Goal: Information Seeking & Learning: Learn about a topic

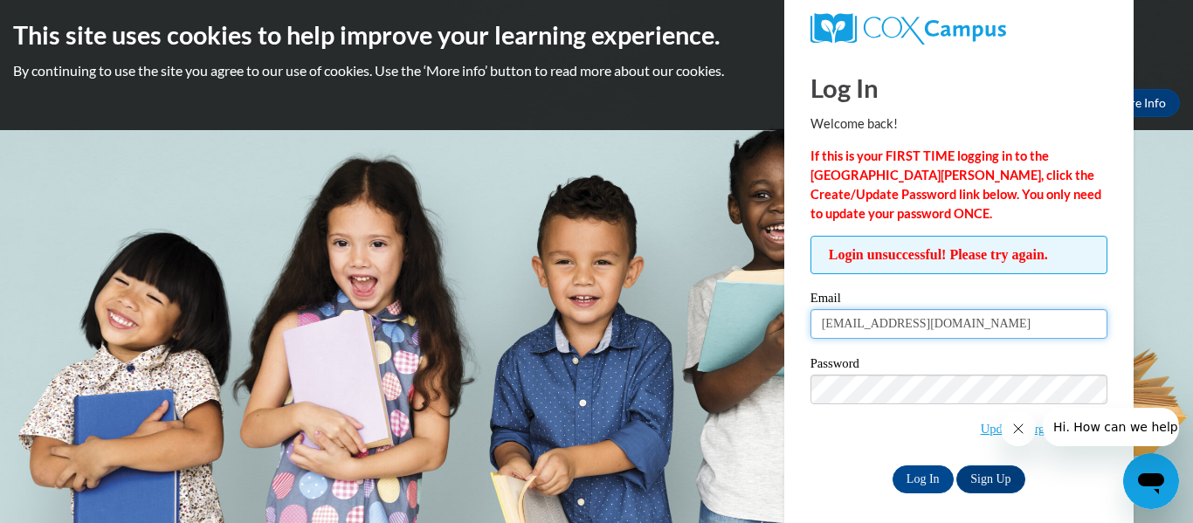
click at [827, 322] on input "Bhenley@kusd.edu" at bounding box center [958, 324] width 297 height 30
type input "bhenley@kusd.edu"
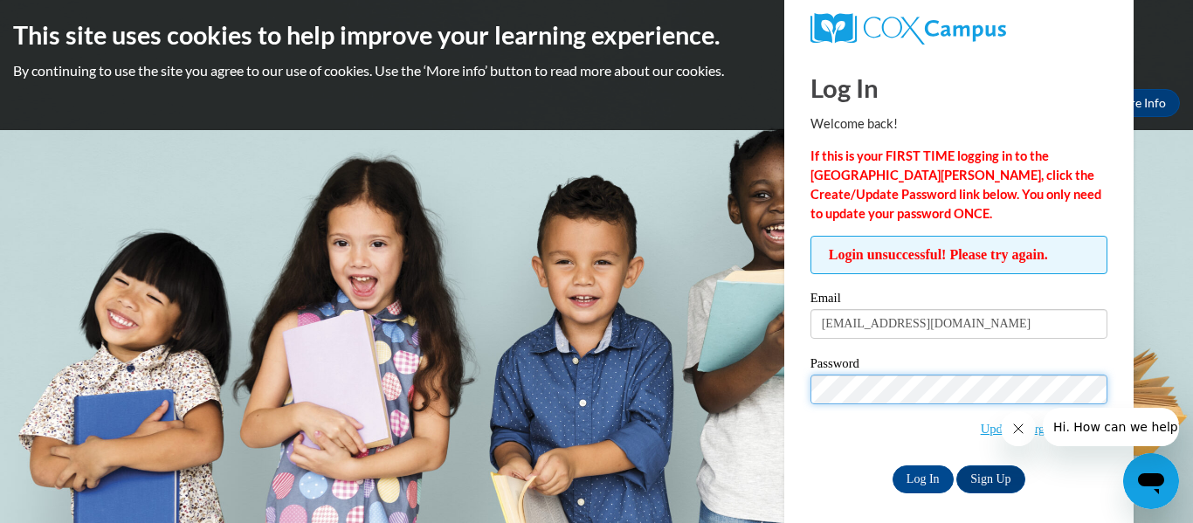
click at [892, 465] on input "Log In" at bounding box center [922, 479] width 61 height 28
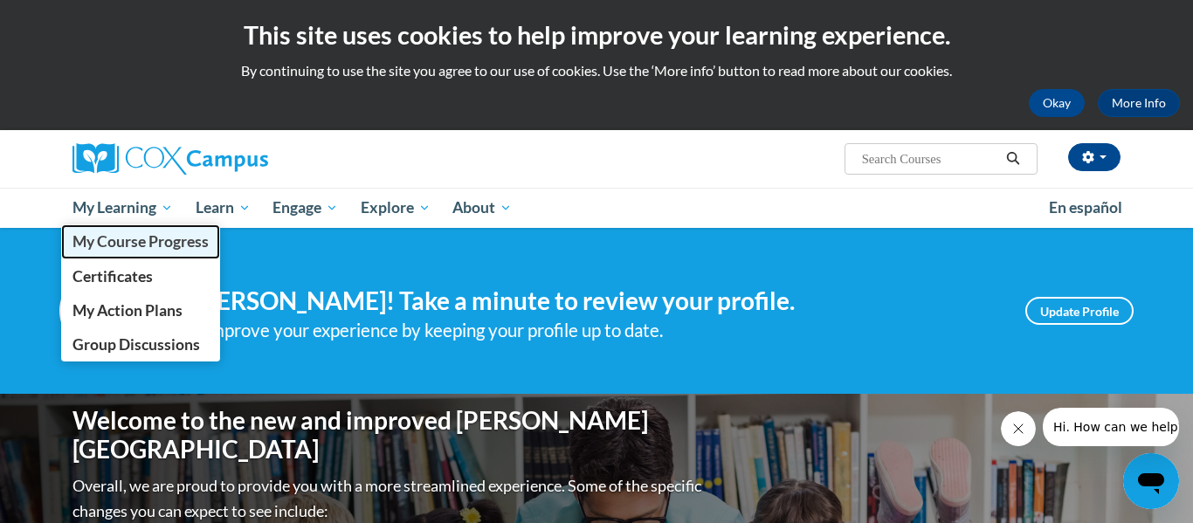
click at [137, 239] on span "My Course Progress" at bounding box center [140, 241] width 136 height 18
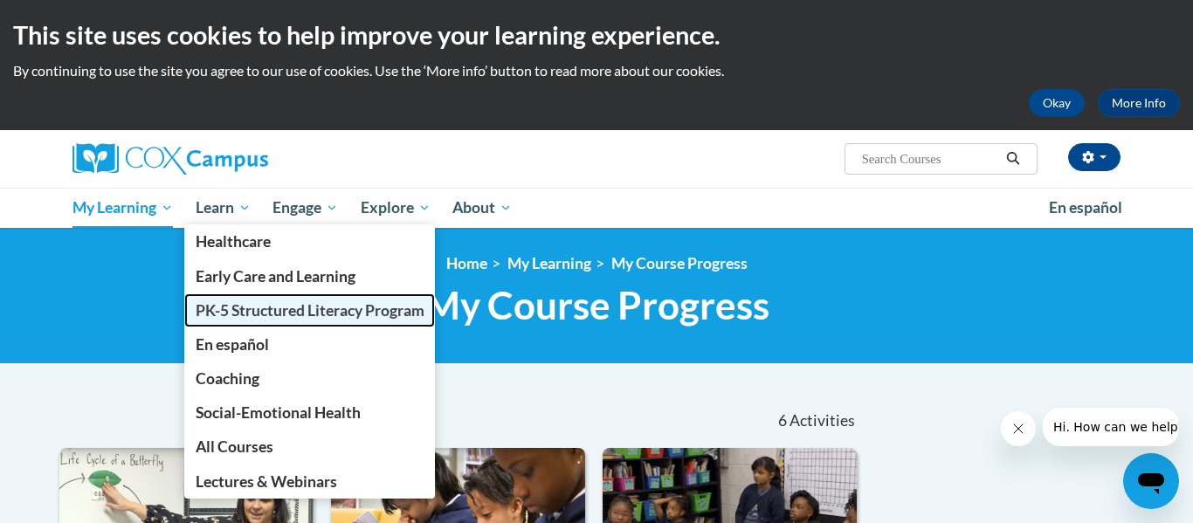
click at [257, 307] on span "PK-5 Structured Literacy Program" at bounding box center [310, 310] width 229 height 18
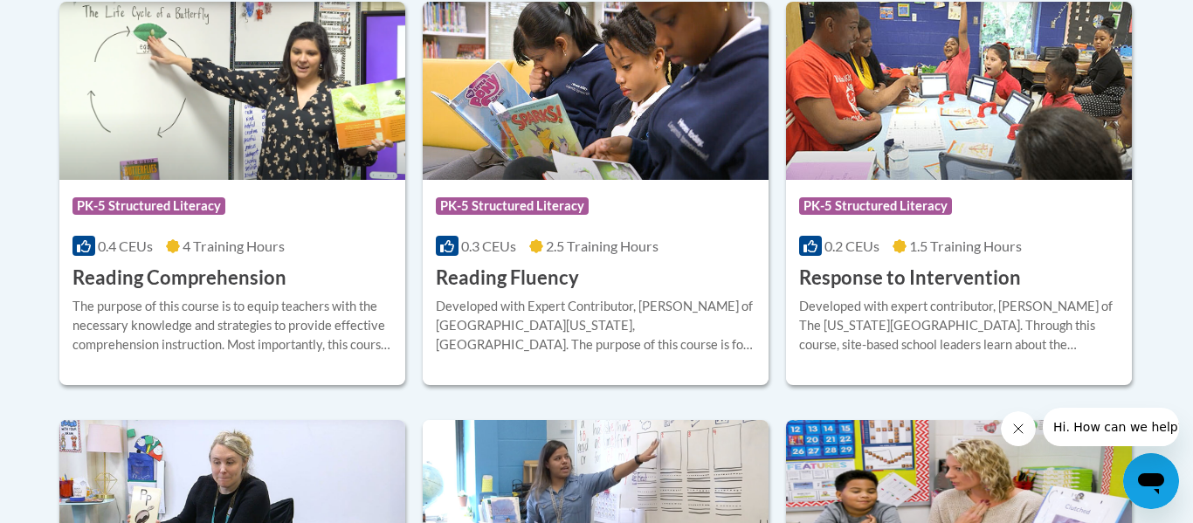
scroll to position [1702, 0]
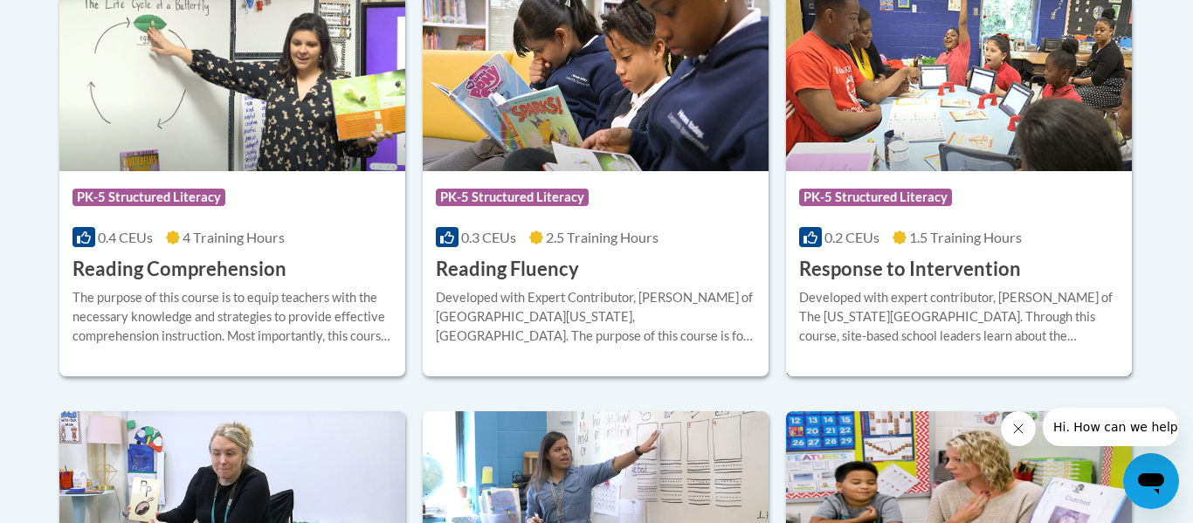
click at [969, 313] on div "Developed with expert contributor, [PERSON_NAME] of The [US_STATE][GEOGRAPHIC_D…" at bounding box center [959, 317] width 320 height 58
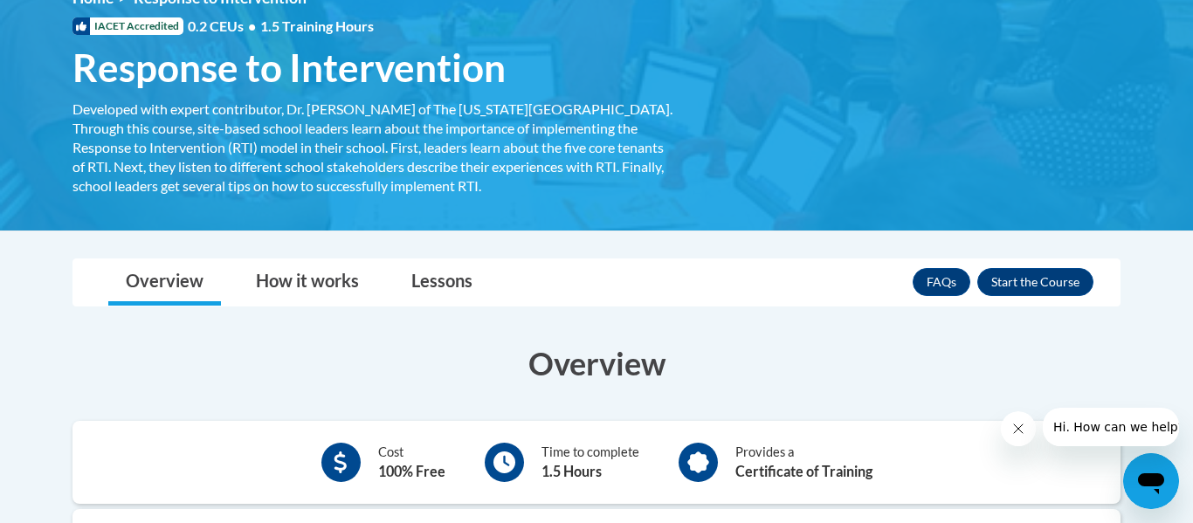
scroll to position [296, 0]
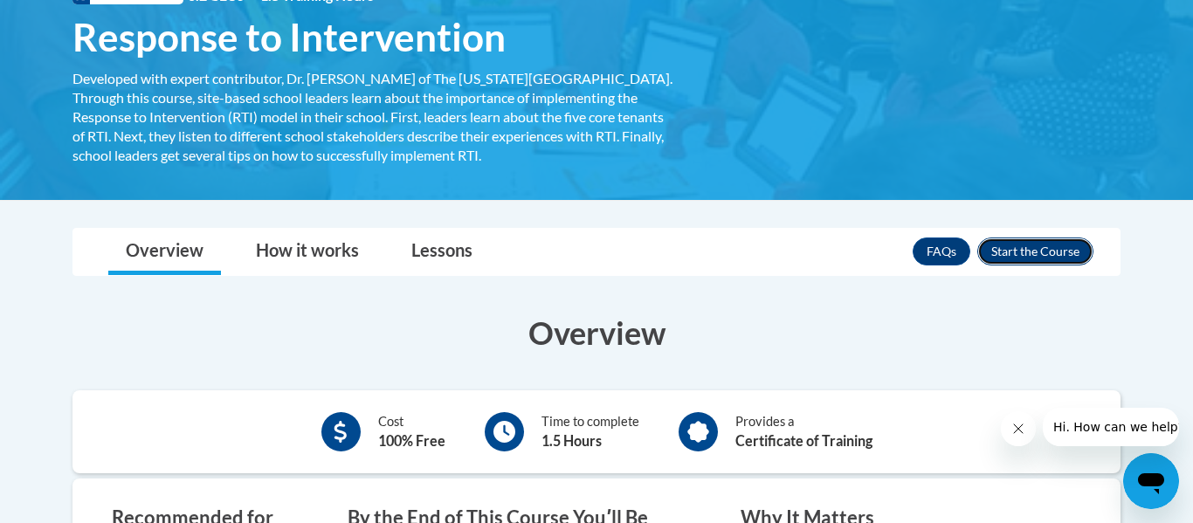
click at [1030, 249] on button "Enroll" at bounding box center [1035, 251] width 116 height 28
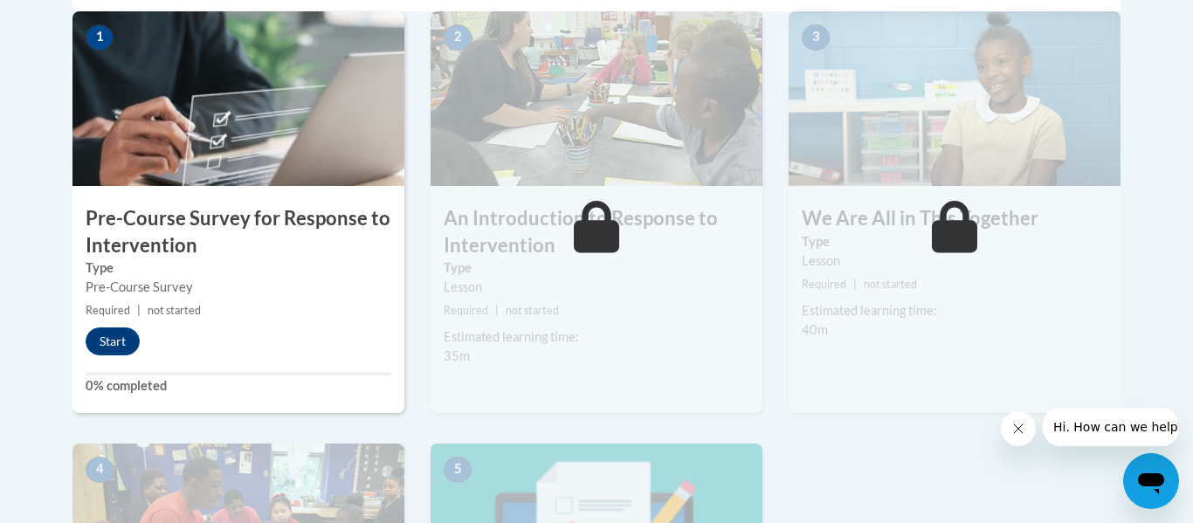
scroll to position [606, 0]
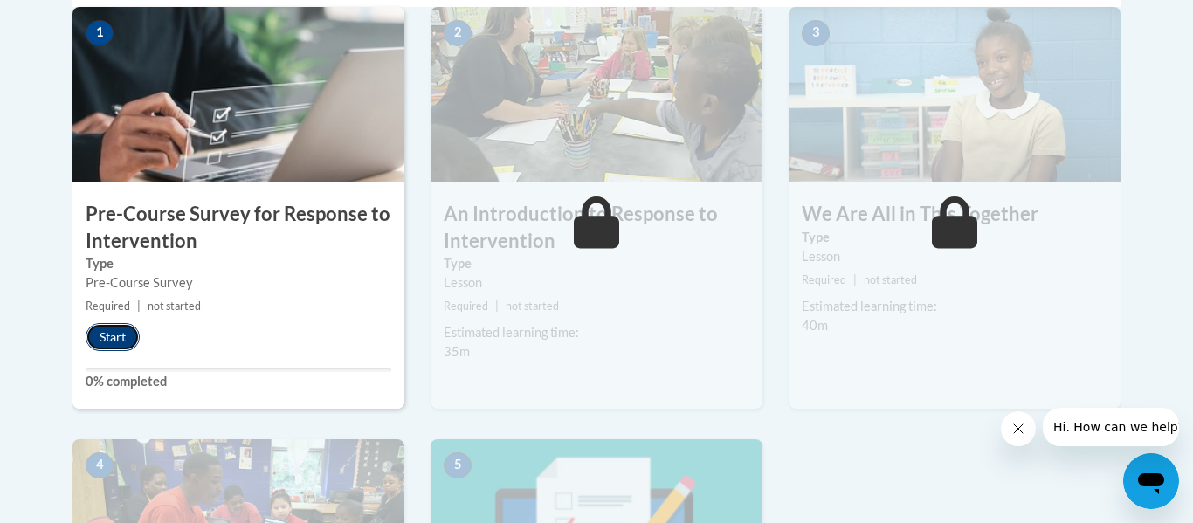
click at [127, 333] on button "Start" at bounding box center [113, 337] width 54 height 28
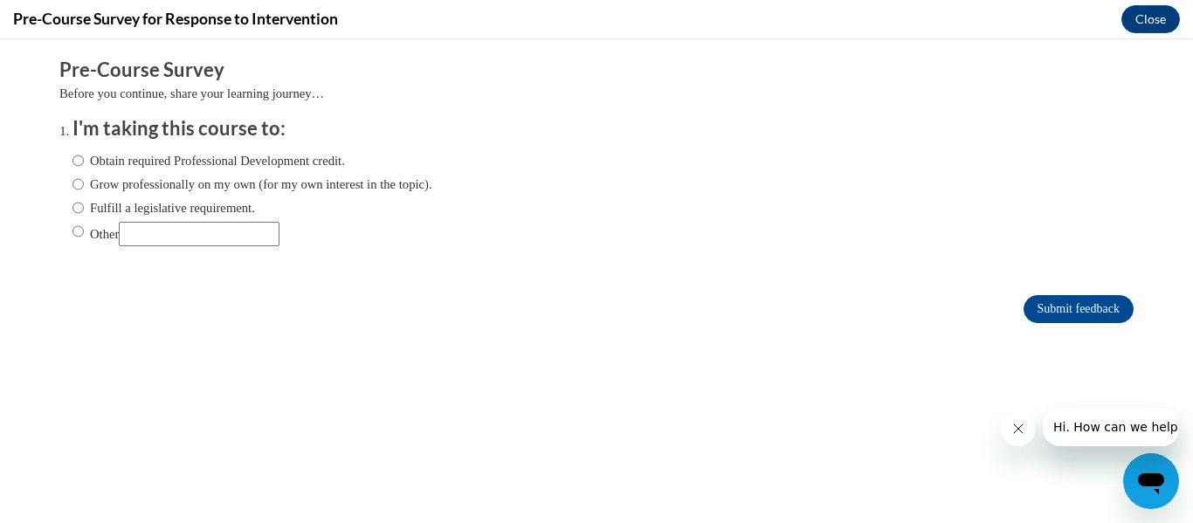
scroll to position [0, 0]
click at [79, 207] on input "Fulfill a legislative requirement." at bounding box center [77, 207] width 11 height 19
radio input "true"
click at [1070, 310] on input "Submit feedback" at bounding box center [1078, 309] width 110 height 28
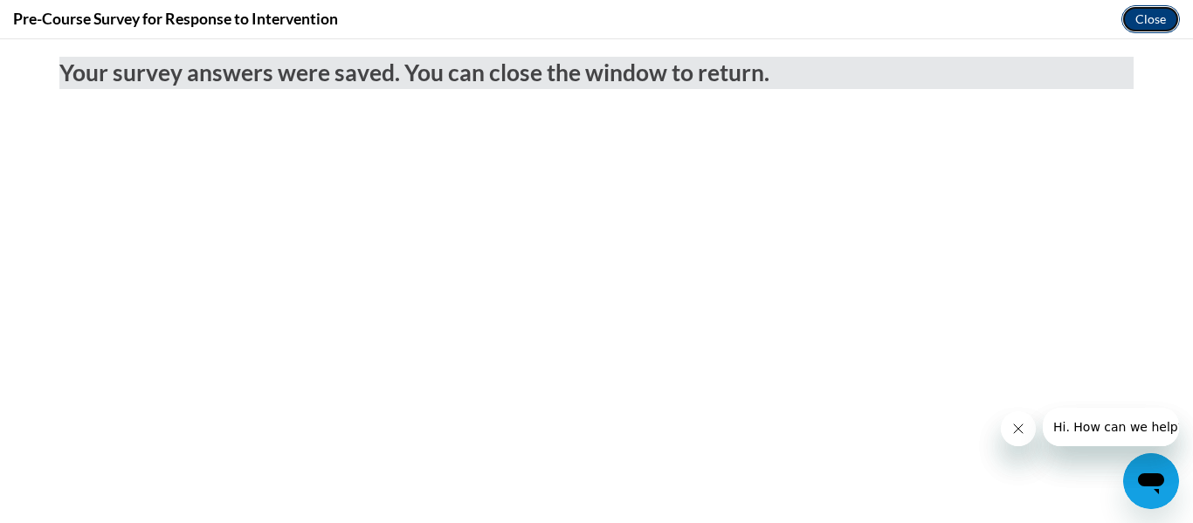
click at [1166, 21] on button "Close" at bounding box center [1150, 19] width 58 height 28
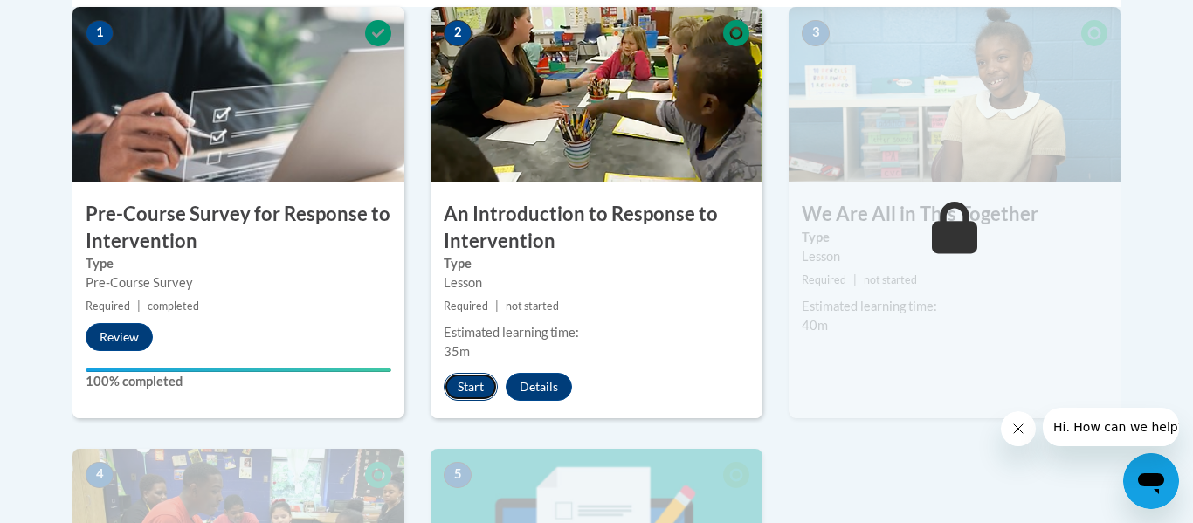
click at [458, 392] on button "Start" at bounding box center [471, 387] width 54 height 28
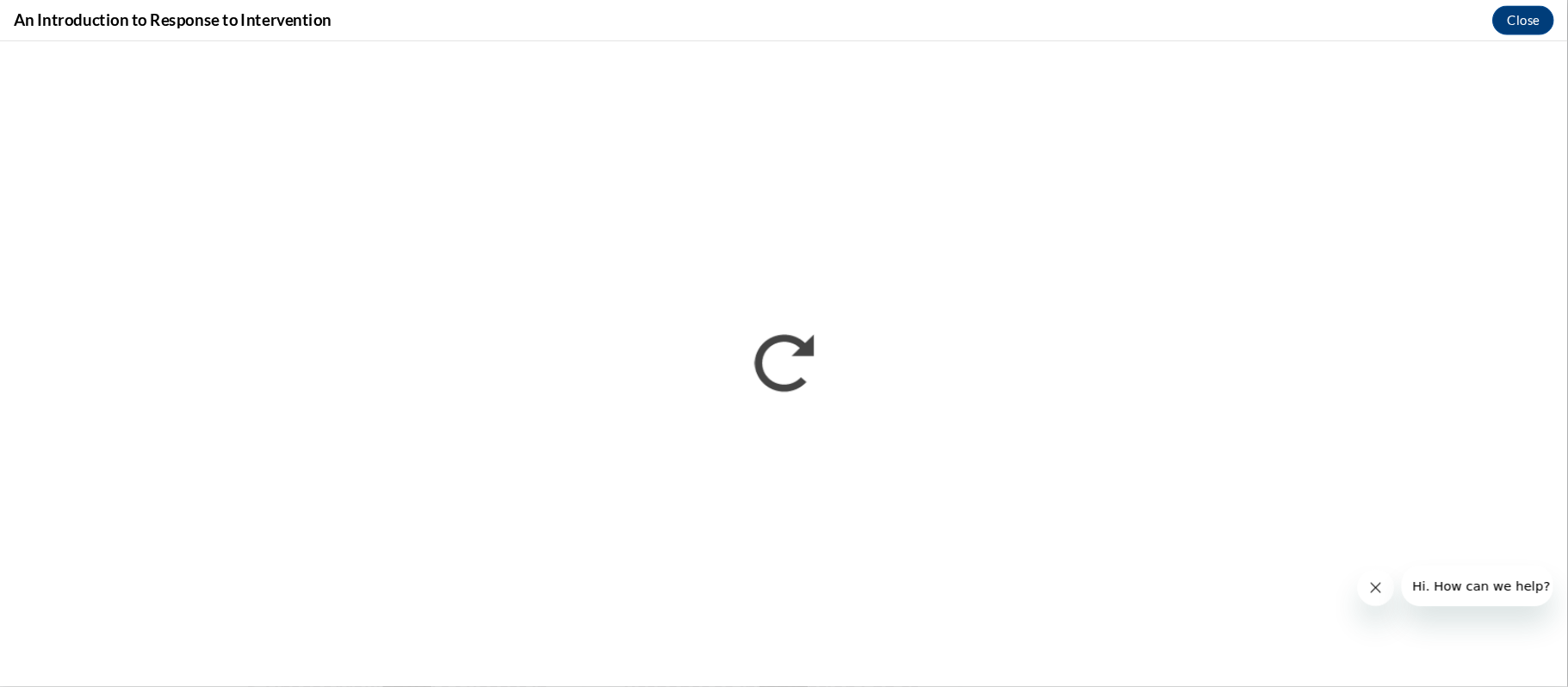
scroll to position [597, 0]
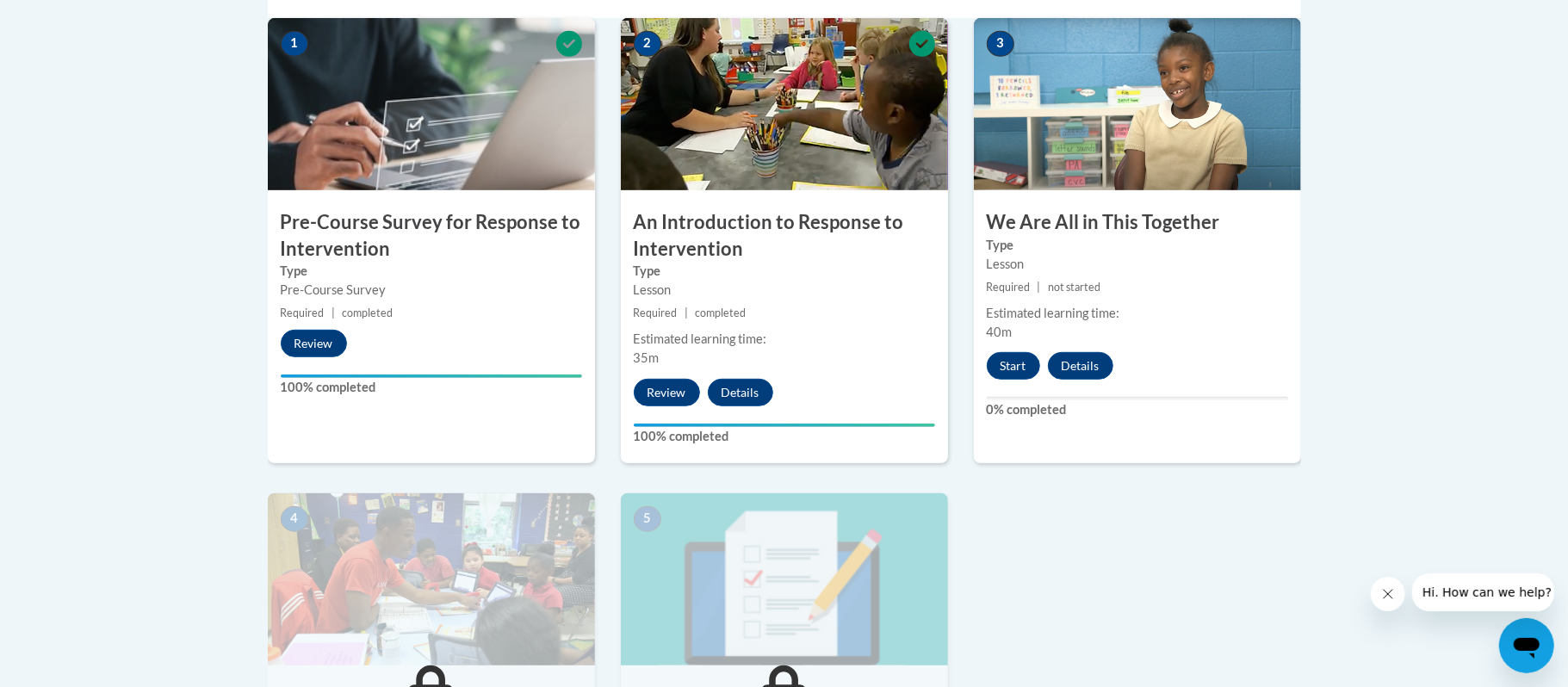
scroll to position [607, 0]
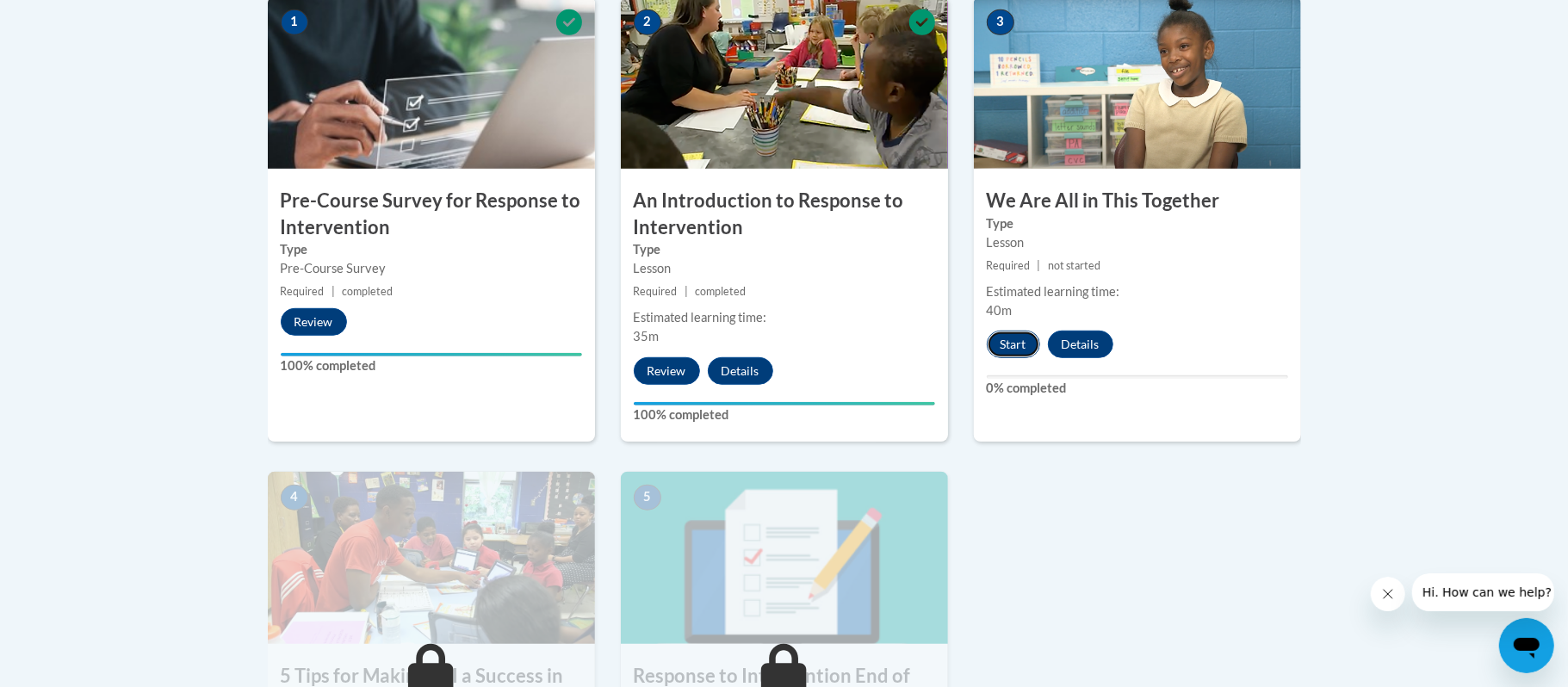
click at [1008, 334] on button "Start" at bounding box center [1013, 344] width 53 height 28
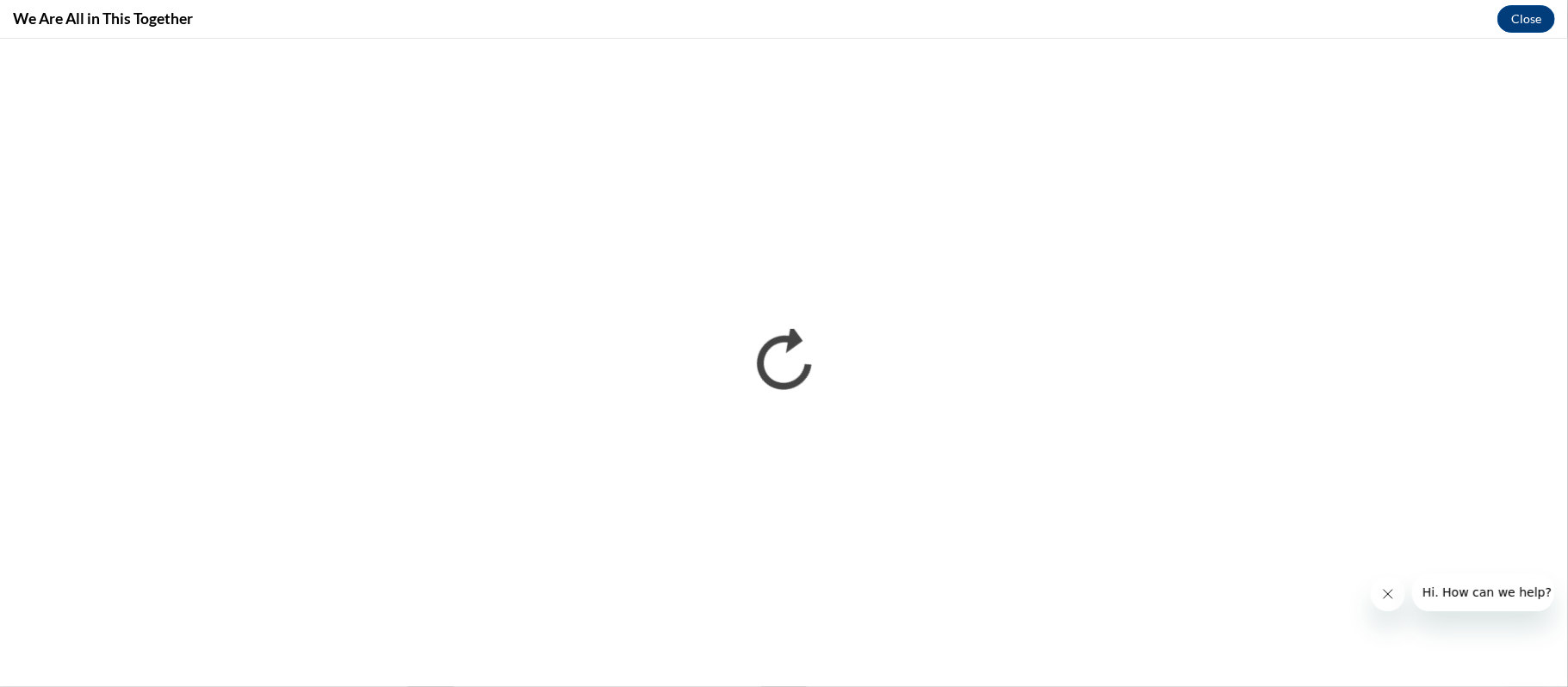
scroll to position [0, 0]
